Goal: Obtain resource: Download file/media

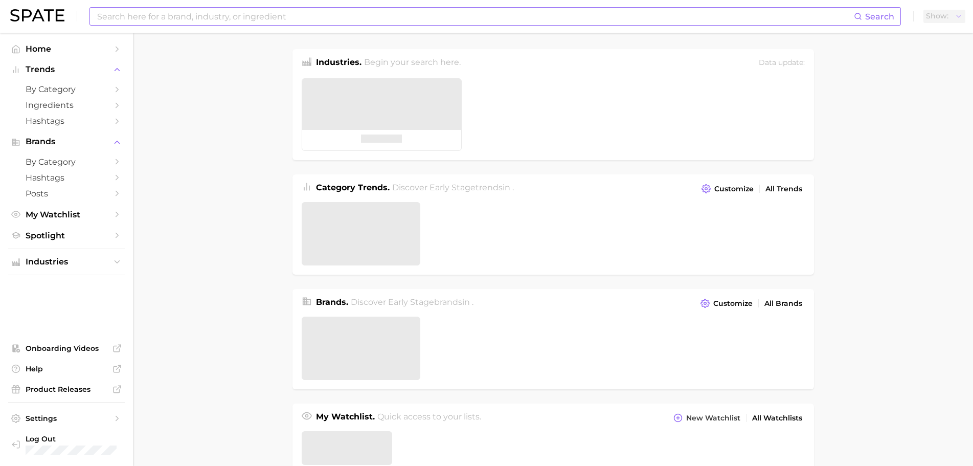
click at [224, 11] on input at bounding box center [475, 16] width 758 height 17
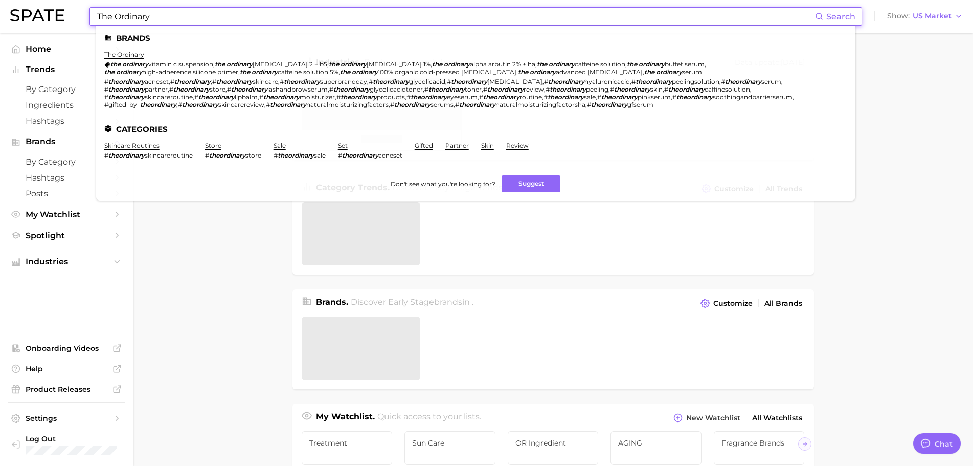
type input "The Ordinary"
click at [138, 50] on ul "Brands the ordinary the ordinary vitamin c suspension , the ordinary [MEDICAL_D…" at bounding box center [475, 113] width 759 height 175
click at [136, 54] on link "the ordinary" at bounding box center [124, 55] width 40 height 8
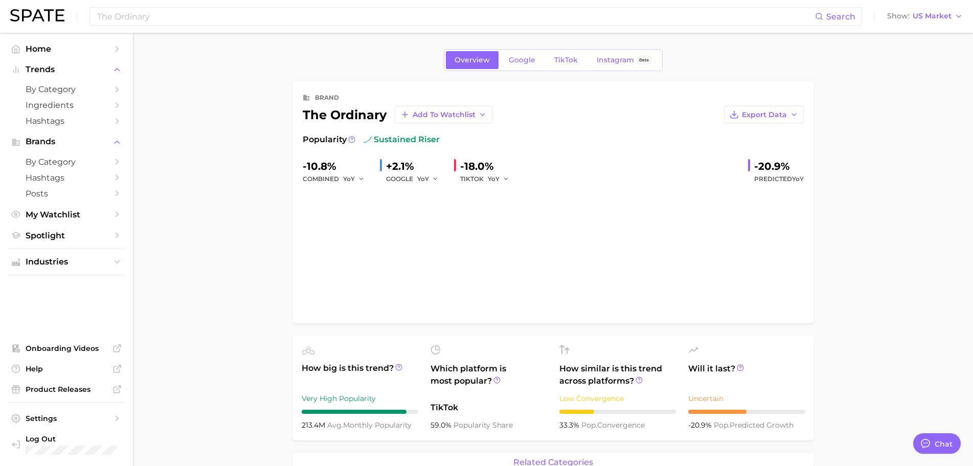
type textarea "x"
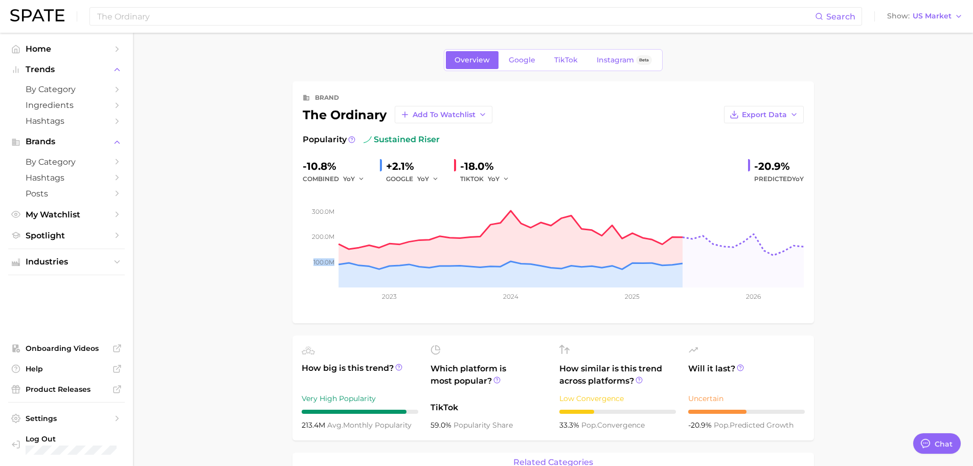
click at [528, 53] on link "Google" at bounding box center [522, 60] width 44 height 18
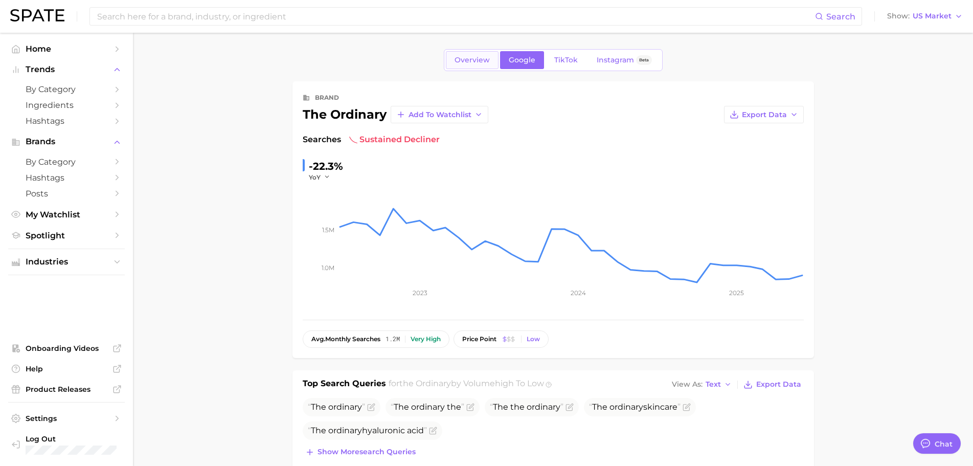
click at [484, 59] on span "Overview" at bounding box center [471, 60] width 35 height 9
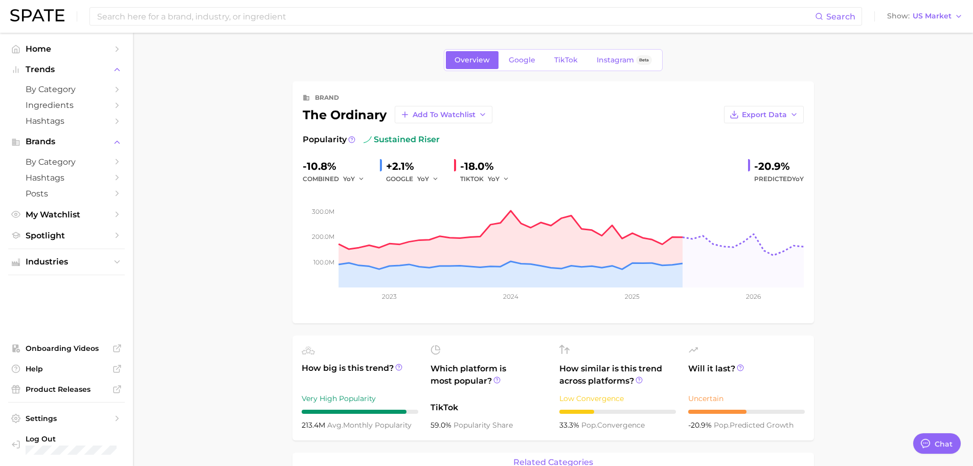
click at [559, 62] on span "TikTok" at bounding box center [566, 60] width 24 height 9
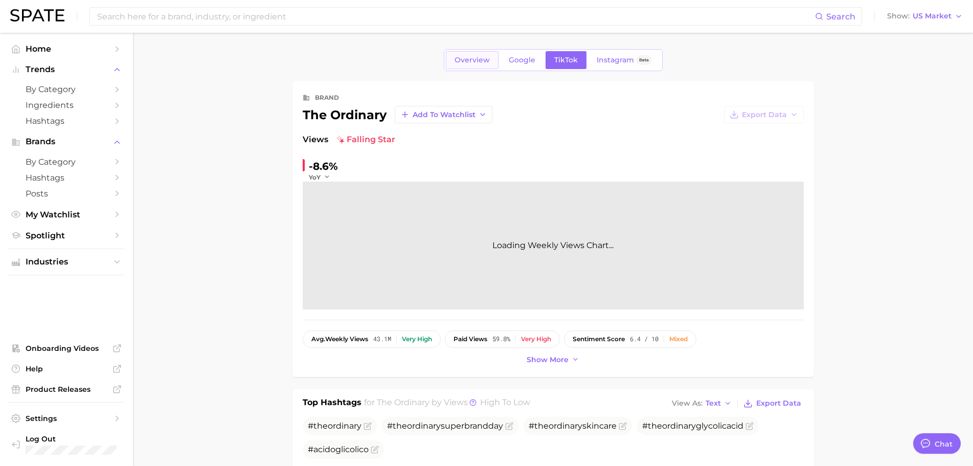
click at [459, 62] on span "Overview" at bounding box center [471, 60] width 35 height 9
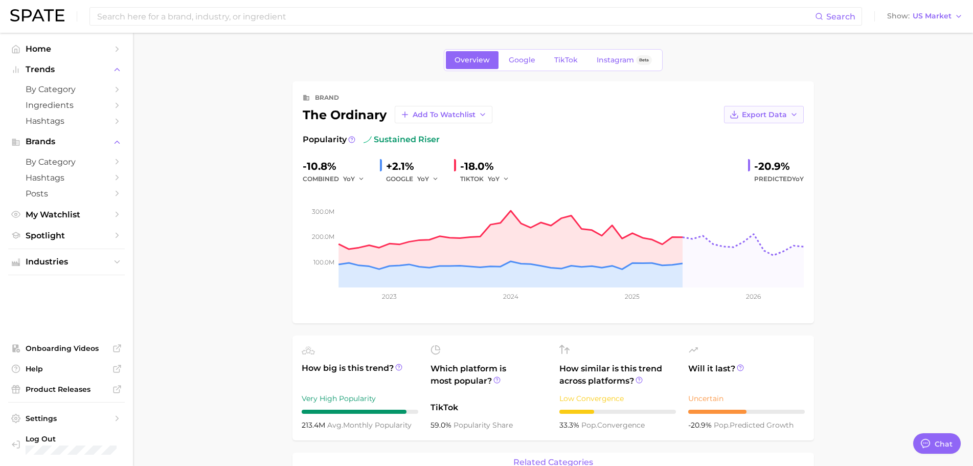
click at [777, 118] on span "Export Data" at bounding box center [764, 114] width 45 height 9
click at [780, 134] on button "Time Series CSV" at bounding box center [747, 133] width 112 height 18
click at [533, 56] on span "Google" at bounding box center [522, 60] width 27 height 9
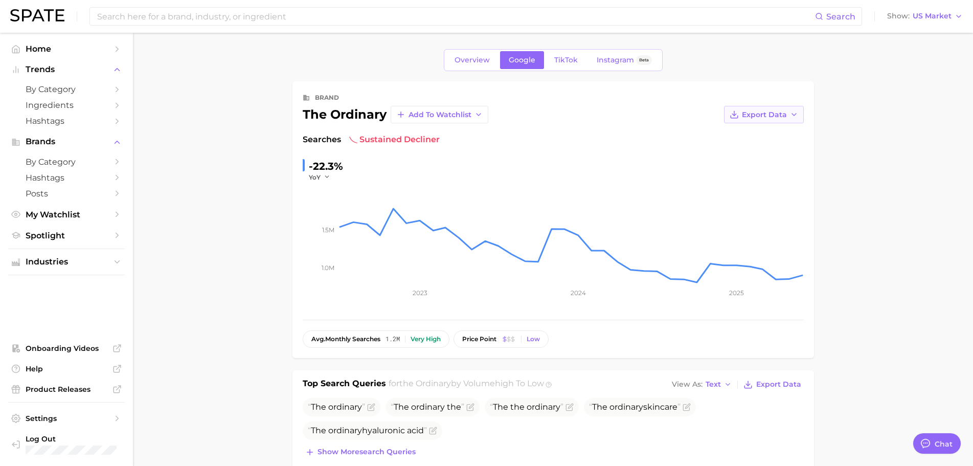
click at [794, 112] on icon "button" at bounding box center [794, 114] width 8 height 8
click at [789, 130] on button "Time Series CSV" at bounding box center [747, 133] width 112 height 18
drag, startPoint x: 445, startPoint y: 161, endPoint x: 451, endPoint y: 166, distance: 8.7
click at [445, 161] on div "-22.3% YoY" at bounding box center [553, 170] width 501 height 24
click at [476, 60] on span "Overview" at bounding box center [471, 60] width 35 height 9
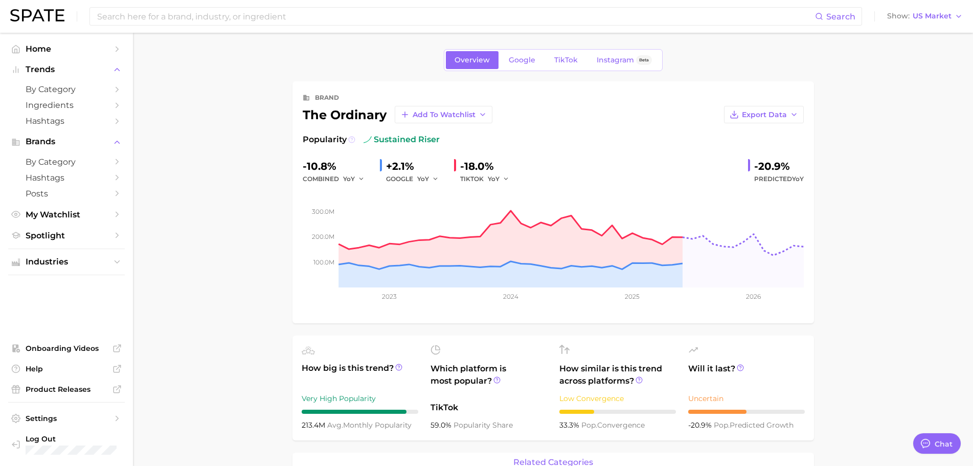
click at [353, 137] on circle at bounding box center [352, 139] width 6 height 6
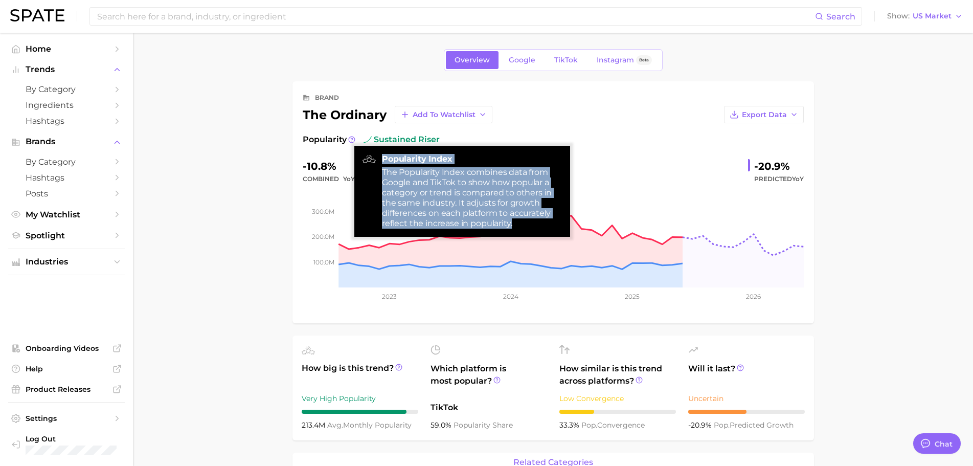
drag, startPoint x: 378, startPoint y: 173, endPoint x: 518, endPoint y: 224, distance: 149.1
click at [518, 224] on div "Popularity Index The Popularity Index combines data from Google and TikTok to s…" at bounding box center [462, 191] width 216 height 91
click at [518, 224] on div "The Popularity Index combines data from Google and TikTok to show how popular a…" at bounding box center [472, 197] width 180 height 61
drag, startPoint x: 512, startPoint y: 224, endPoint x: 381, endPoint y: 174, distance: 139.8
click at [381, 174] on div "Popularity Index The Popularity Index combines data from Google and TikTok to s…" at bounding box center [462, 191] width 216 height 91
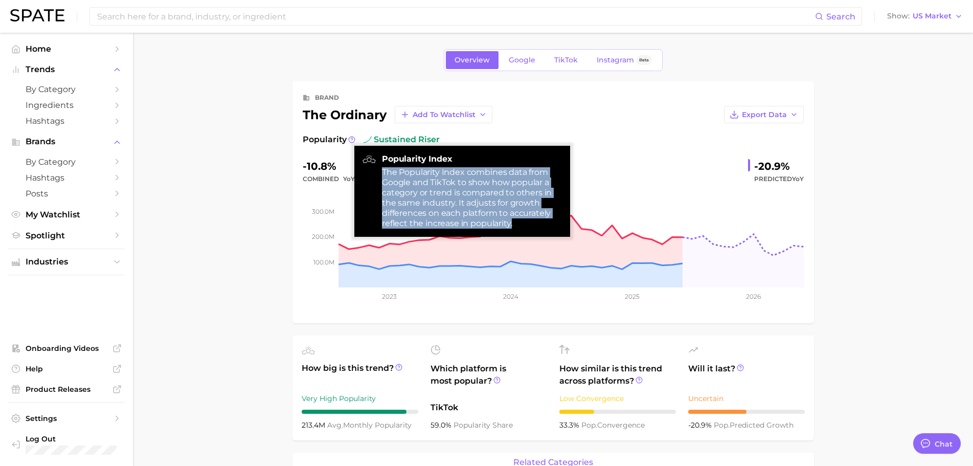
click at [381, 174] on div "Popularity Index The Popularity Index combines data from Google and TikTok to s…" at bounding box center [462, 191] width 216 height 91
drag, startPoint x: 383, startPoint y: 173, endPoint x: 520, endPoint y: 221, distance: 145.7
click at [520, 221] on div "Popularity Index The Popularity Index combines data from Google and TikTok to s…" at bounding box center [462, 191] width 216 height 91
click at [520, 221] on div "The Popularity Index combines data from Google and TikTok to show how popular a…" at bounding box center [472, 197] width 180 height 61
drag, startPoint x: 516, startPoint y: 222, endPoint x: 374, endPoint y: 165, distance: 152.7
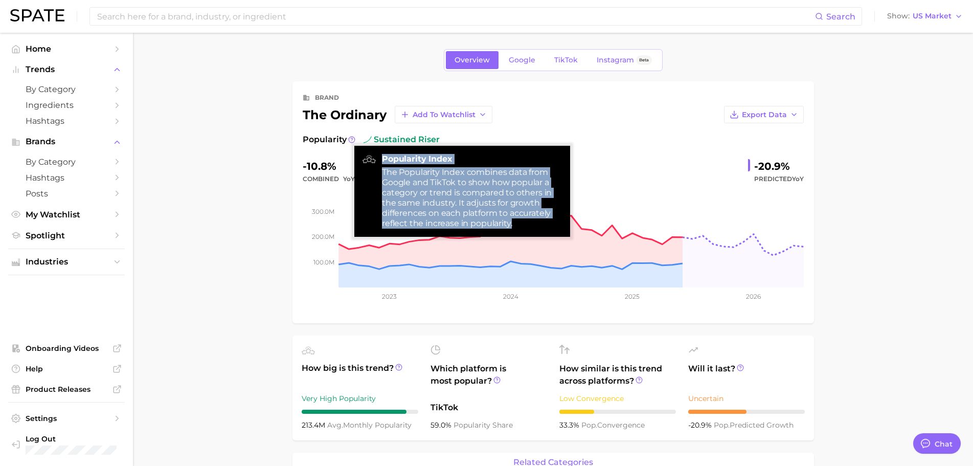
click at [374, 165] on div "Popularity Index The Popularity Index combines data from Google and TikTok to s…" at bounding box center [462, 191] width 216 height 91
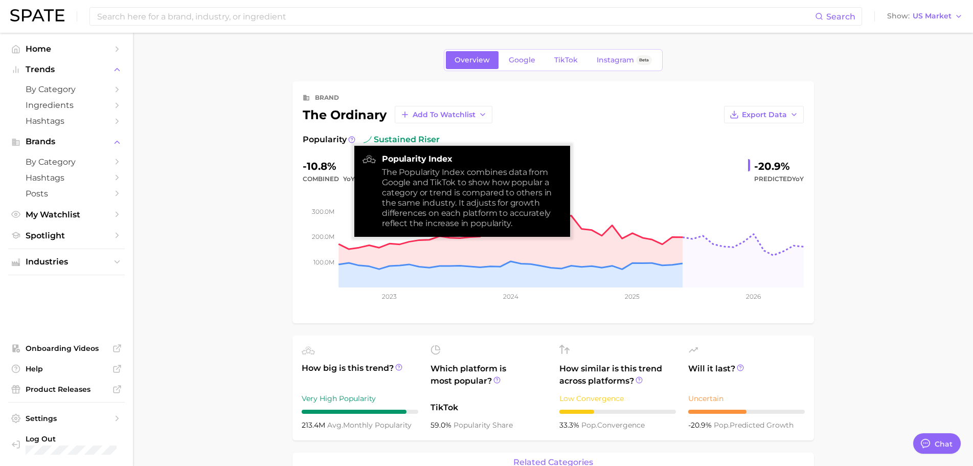
click at [374, 158] on icon at bounding box center [368, 159] width 13 height 8
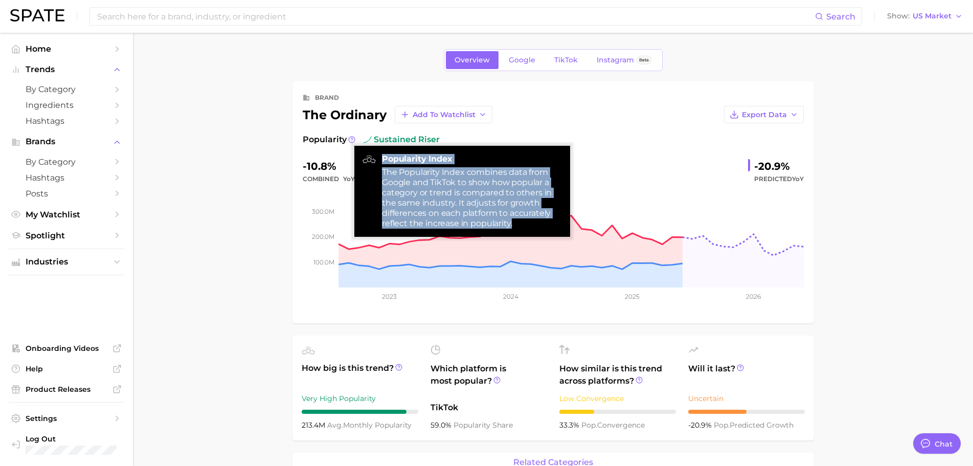
drag, startPoint x: 383, startPoint y: 154, endPoint x: 548, endPoint y: 229, distance: 180.3
click at [548, 229] on div "Popularity Index The Popularity Index combines data from Google and TikTok to s…" at bounding box center [462, 191] width 216 height 91
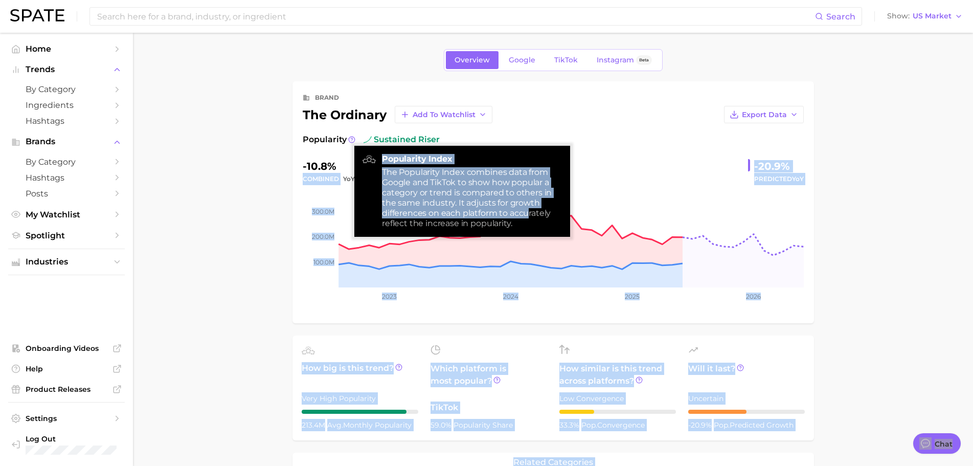
drag, startPoint x: 529, startPoint y: 217, endPoint x: 351, endPoint y: 155, distance: 188.4
click at [351, 155] on body "Search Show US Market Home Trends by Category Ingredients Hashtags Brands by Ca…" at bounding box center [486, 233] width 973 height 466
click at [484, 204] on div "The Popularity Index combines data from Google and TikTok to show how popular a…" at bounding box center [472, 197] width 180 height 61
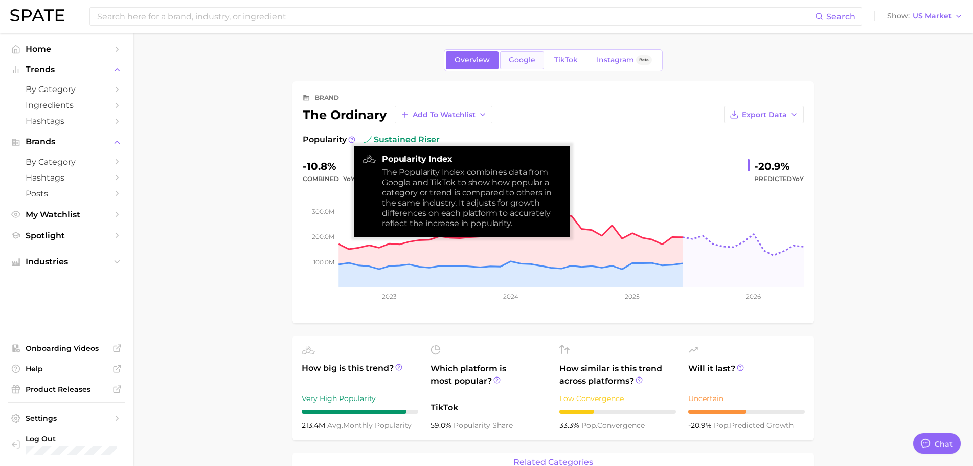
click at [520, 60] on span "Google" at bounding box center [522, 60] width 27 height 9
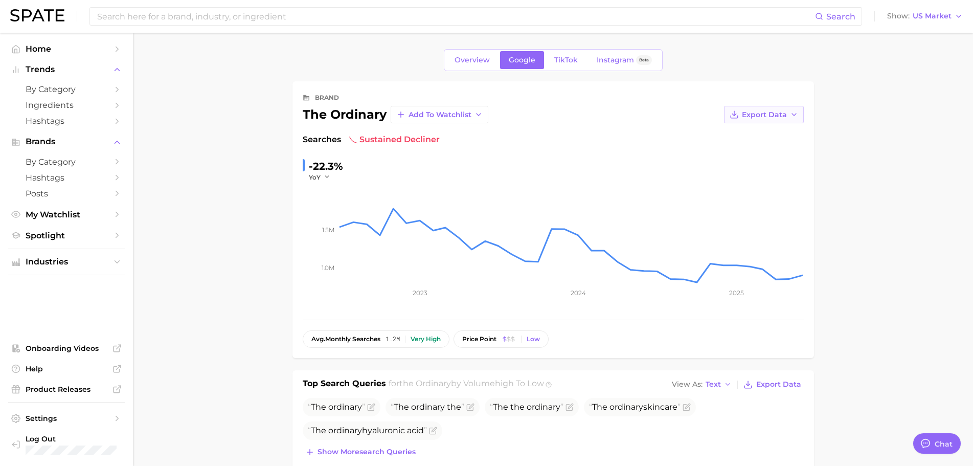
click at [754, 109] on button "Export Data" at bounding box center [764, 114] width 80 height 17
drag, startPoint x: 750, startPoint y: 129, endPoint x: 611, endPoint y: 90, distance: 144.5
click at [674, 146] on div "brand the ordinary Add to Watchlist Export Data Time Series CSV Time Series Ima…" at bounding box center [553, 220] width 501 height 256
click at [556, 54] on link "TikTok" at bounding box center [565, 60] width 41 height 18
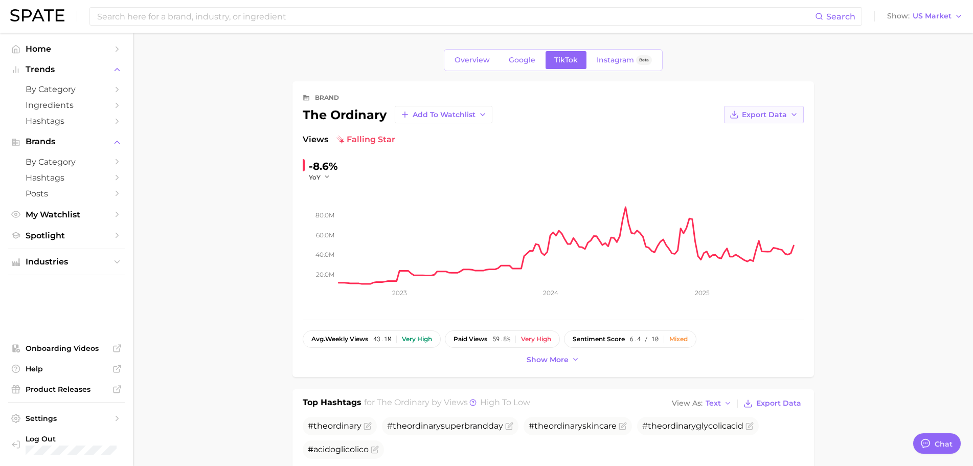
click at [751, 119] on button "Export Data" at bounding box center [764, 114] width 80 height 17
click at [749, 139] on button "Time Series CSV" at bounding box center [747, 133] width 112 height 18
type textarea "x"
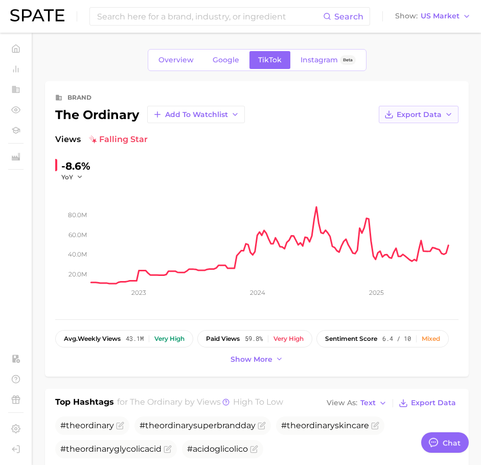
click at [434, 108] on button "Export Data" at bounding box center [419, 114] width 80 height 17
click at [435, 111] on span "Export Data" at bounding box center [419, 114] width 45 height 9
click at [439, 86] on div "brand the ordinary Add to Watchlist Export Data Views falling star -8.6% YoY 20…" at bounding box center [257, 228] width 424 height 295
click at [173, 65] on link "Overview" at bounding box center [176, 60] width 53 height 18
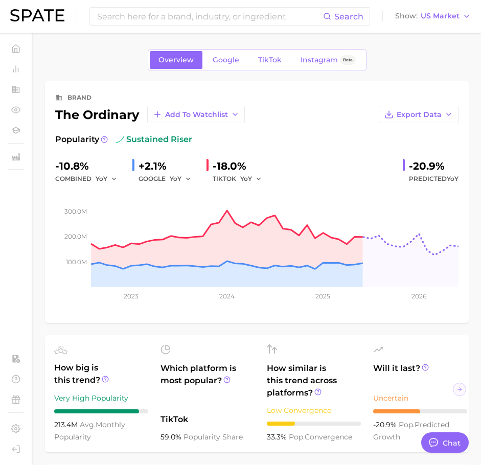
type textarea "x"
